Goal: Information Seeking & Learning: Learn about a topic

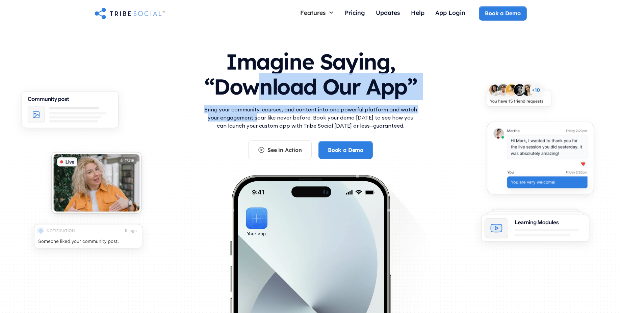
click at [259, 77] on div "Imagine Saying, “Download Our App” Bring your community, courses, and content i…" at bounding box center [311, 101] width 216 height 117
click at [259, 77] on h1 "Imagine Saying, “Download Our App”" at bounding box center [311, 73] width 216 height 60
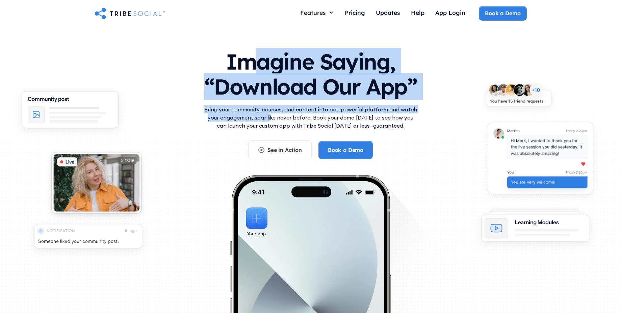
drag, startPoint x: 259, startPoint y: 64, endPoint x: 267, endPoint y: 117, distance: 53.1
click at [267, 117] on div "Imagine Saying, “Download Our App” Bring your community, courses, and content i…" at bounding box center [311, 101] width 216 height 117
click at [267, 117] on p "Bring your community, courses, and content into one powerful platform and watch…" at bounding box center [311, 117] width 216 height 24
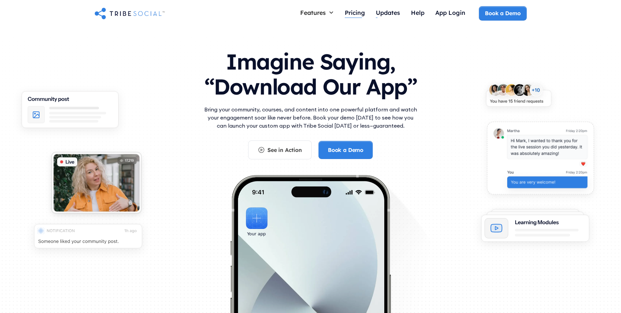
click at [358, 15] on div "Pricing" at bounding box center [355, 12] width 20 height 7
